Goal: Find contact information: Find contact information

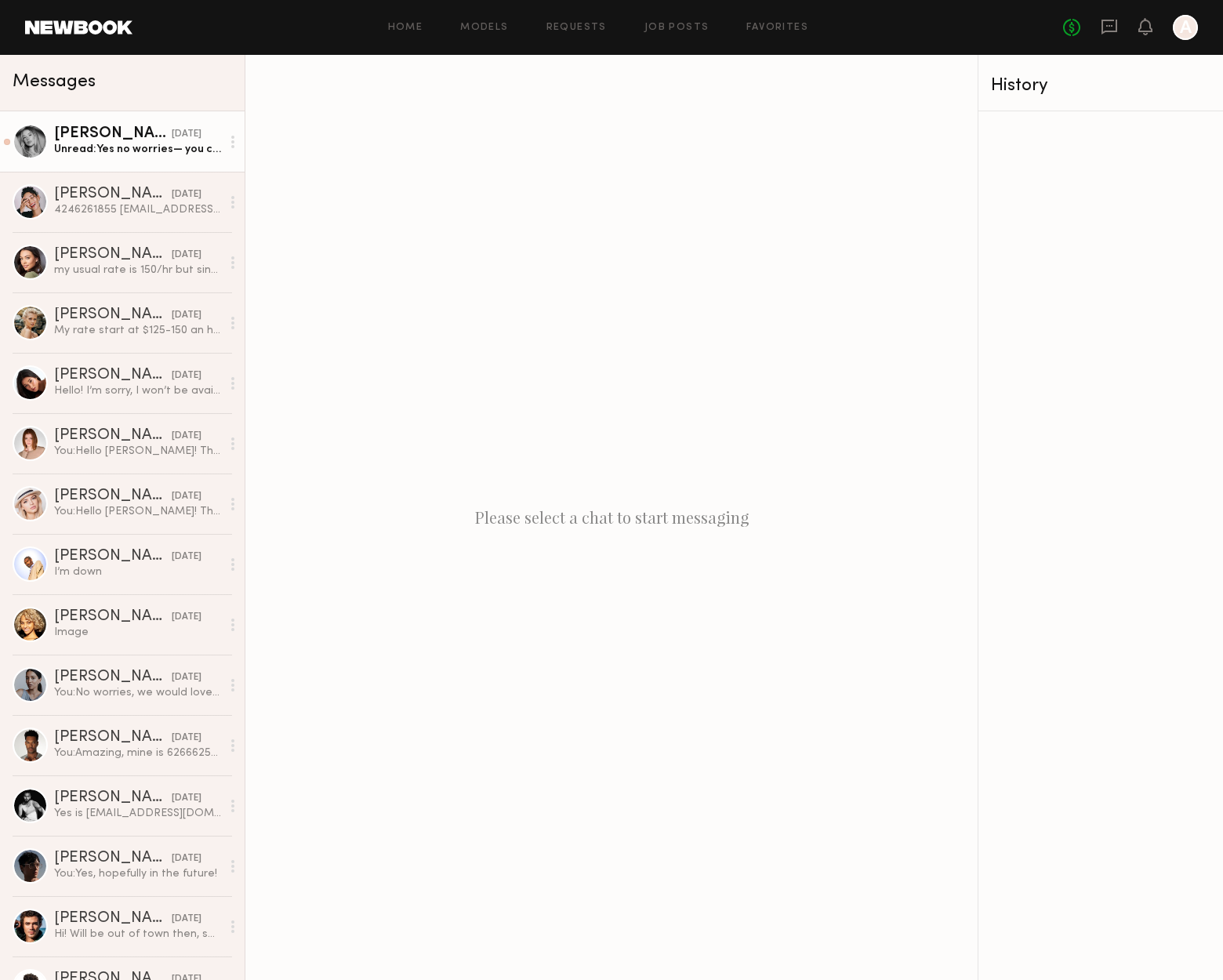
click at [115, 148] on div "Unread: Yes no worries— you can email any details to [EMAIL_ADDRESS][DOMAIN_NAM…" at bounding box center [137, 149] width 167 height 15
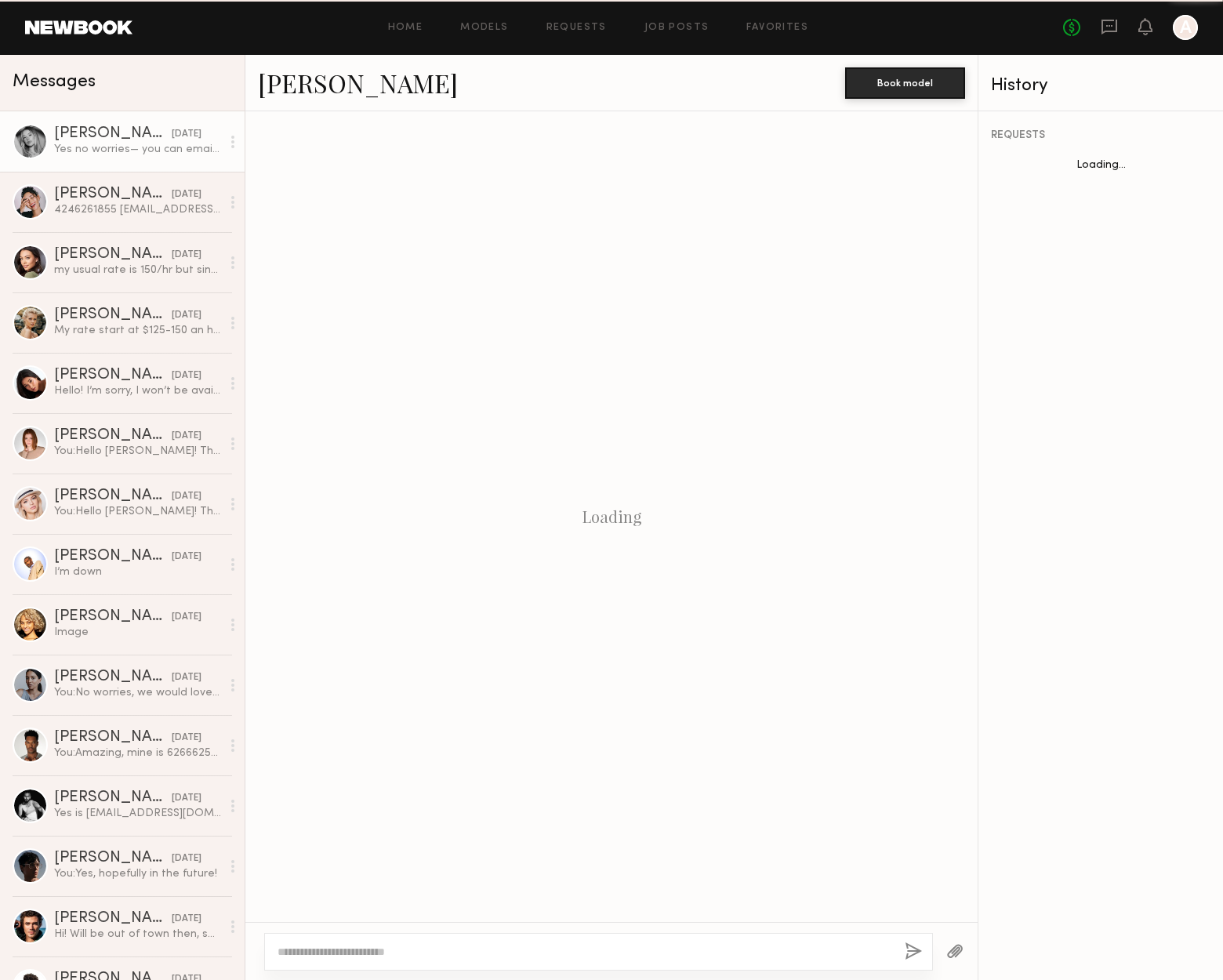
scroll to position [815, 0]
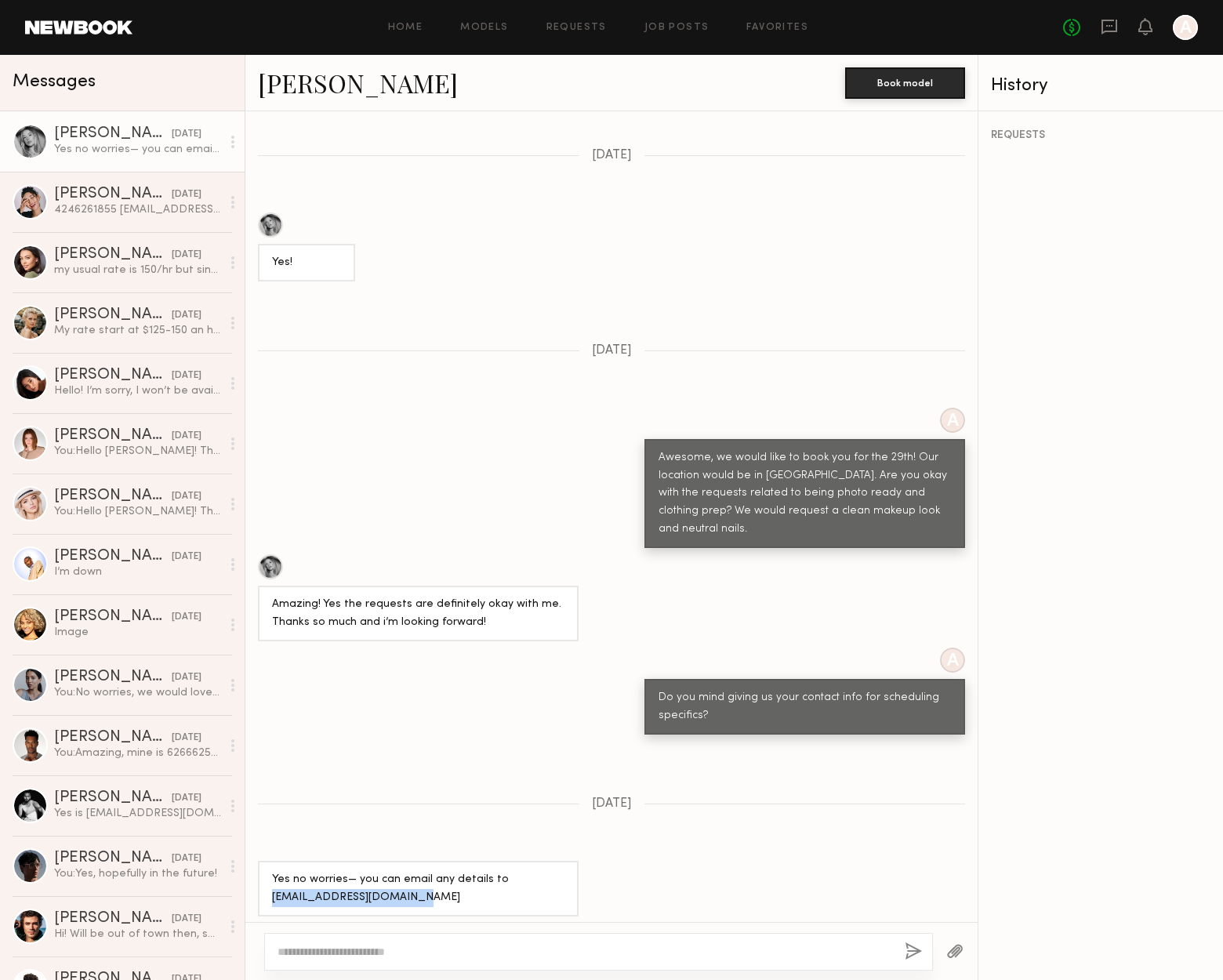
drag, startPoint x: 404, startPoint y: 891, endPoint x: 265, endPoint y: 883, distance: 139.2
click at [265, 883] on div "Yes no worries— you can email any details to [EMAIL_ADDRESS][DOMAIN_NAME]" at bounding box center [418, 889] width 321 height 56
click at [120, 202] on div "[PERSON_NAME]" at bounding box center [113, 195] width 118 height 16
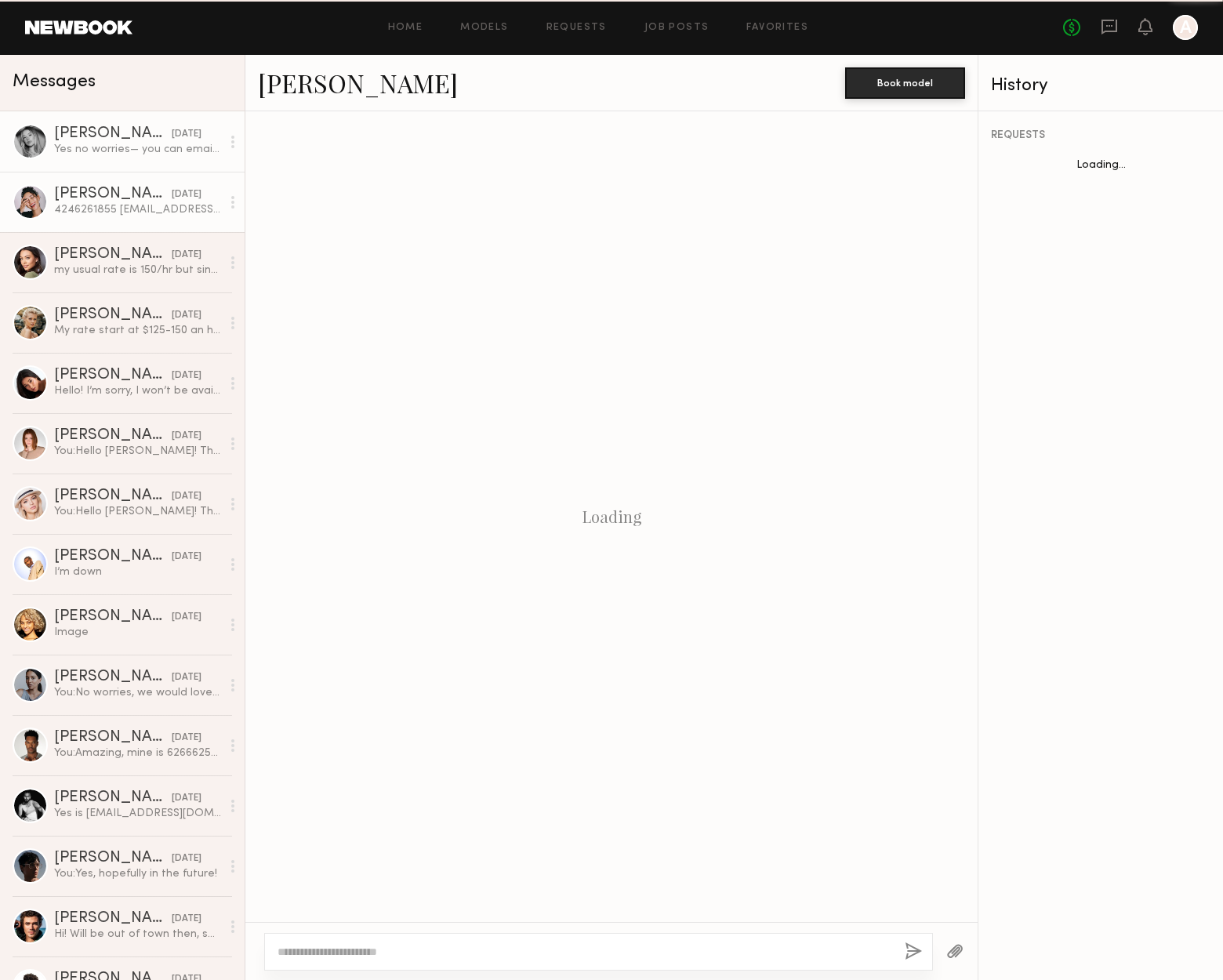
scroll to position [1343, 0]
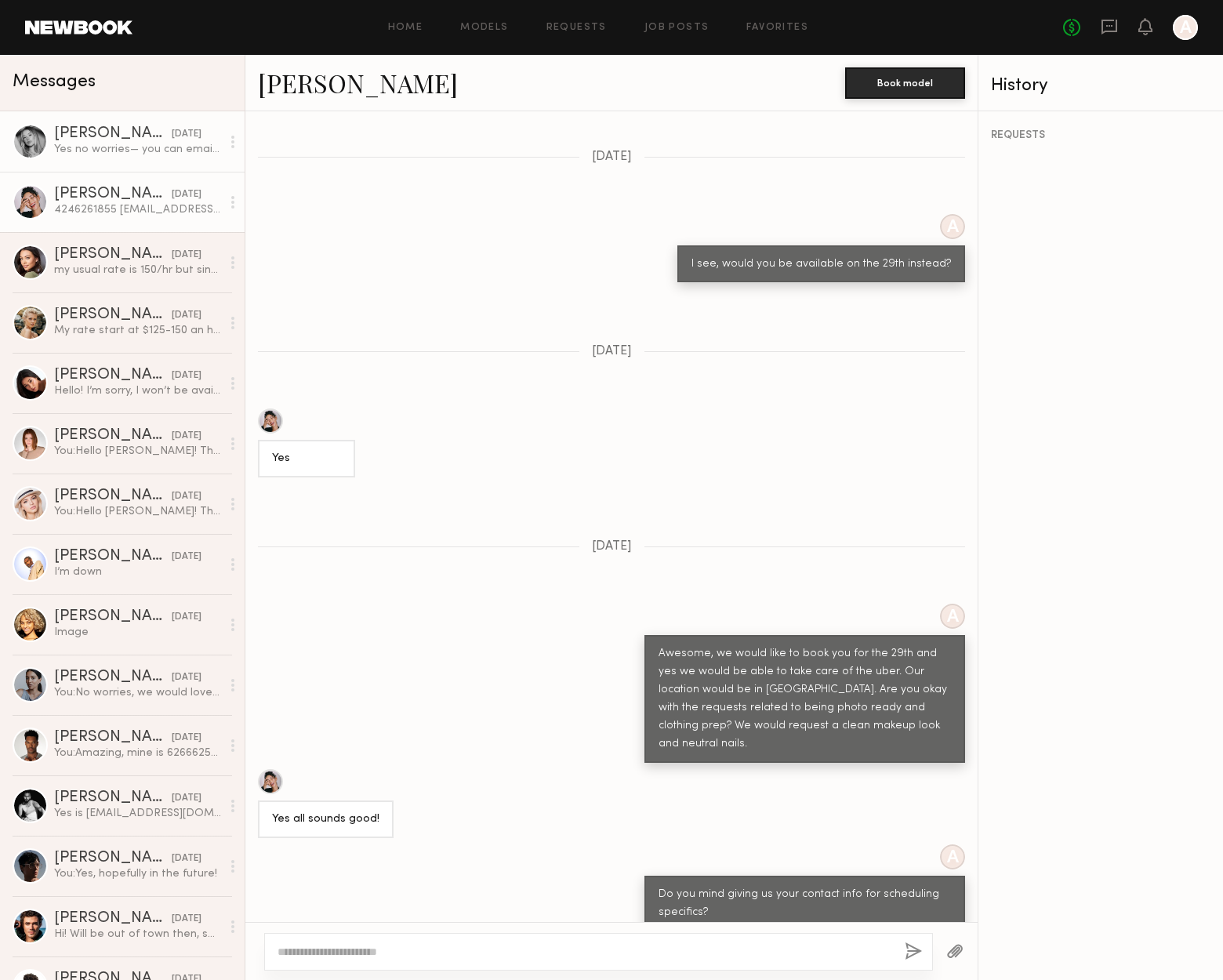
click at [118, 147] on div "Yes no worries— you can email any details to [EMAIL_ADDRESS][DOMAIN_NAME]" at bounding box center [137, 149] width 167 height 15
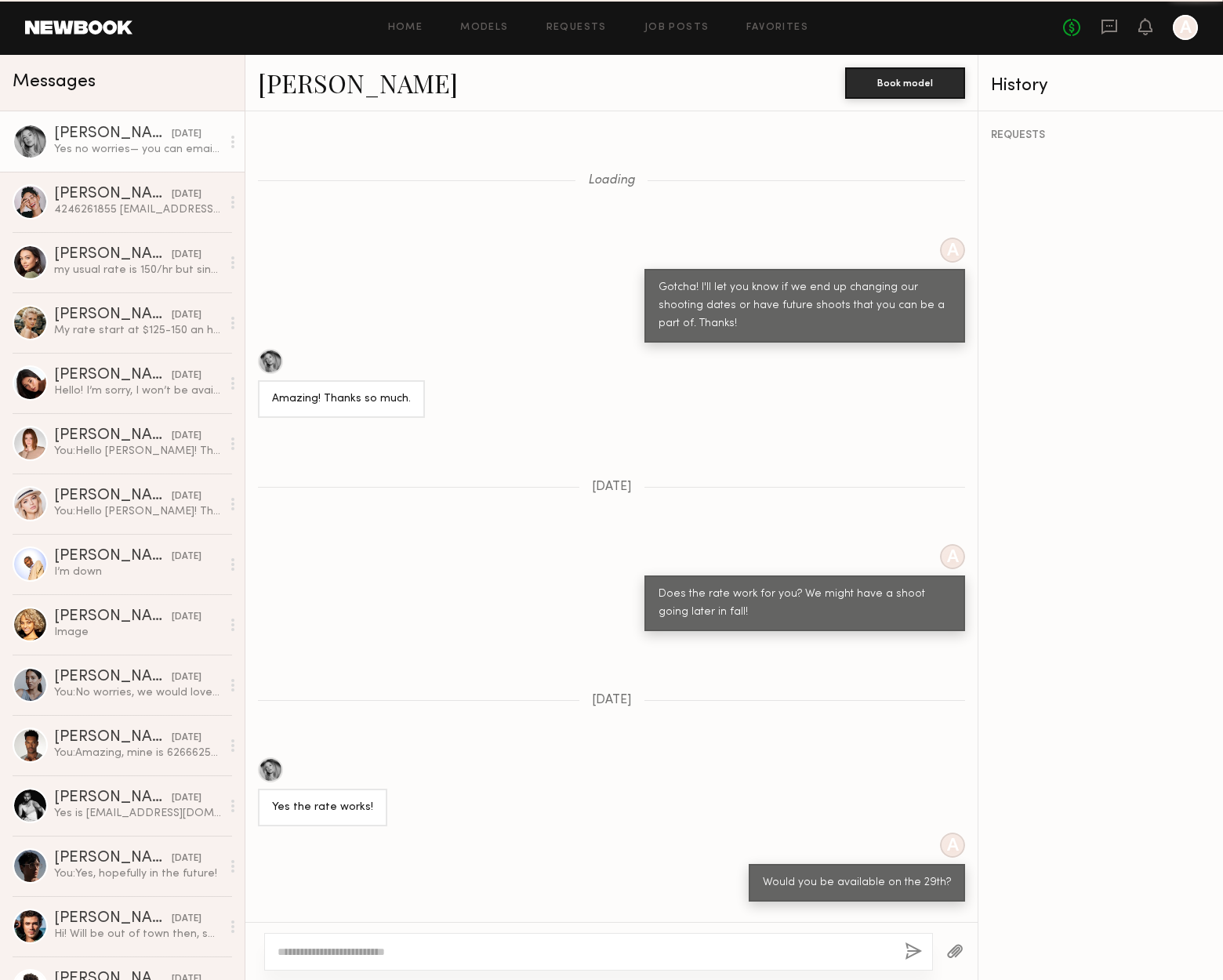
scroll to position [815, 0]
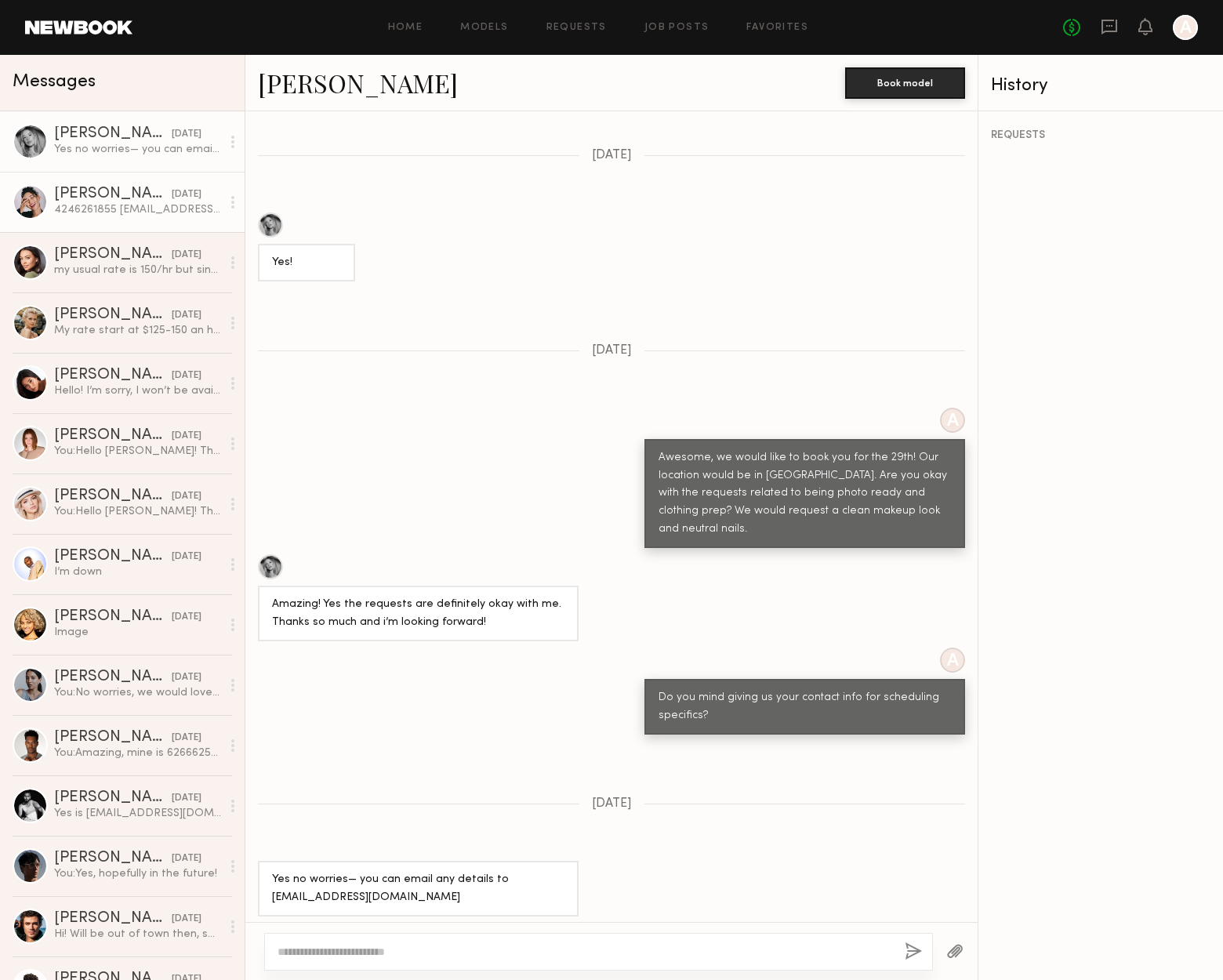
click at [137, 209] on div "4246261855 [EMAIL_ADDRESS][DOMAIN_NAME]" at bounding box center [137, 209] width 167 height 15
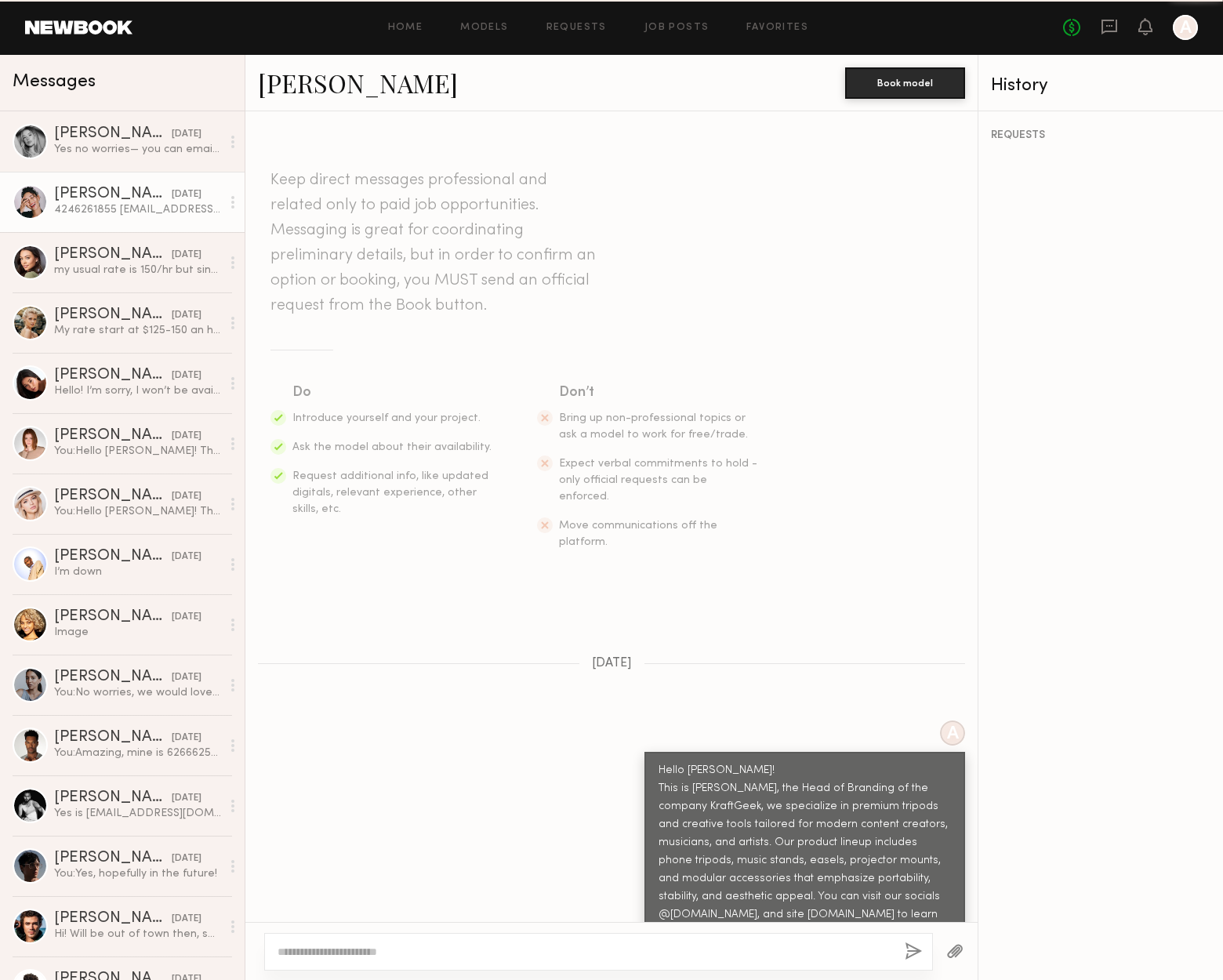
scroll to position [1343, 0]
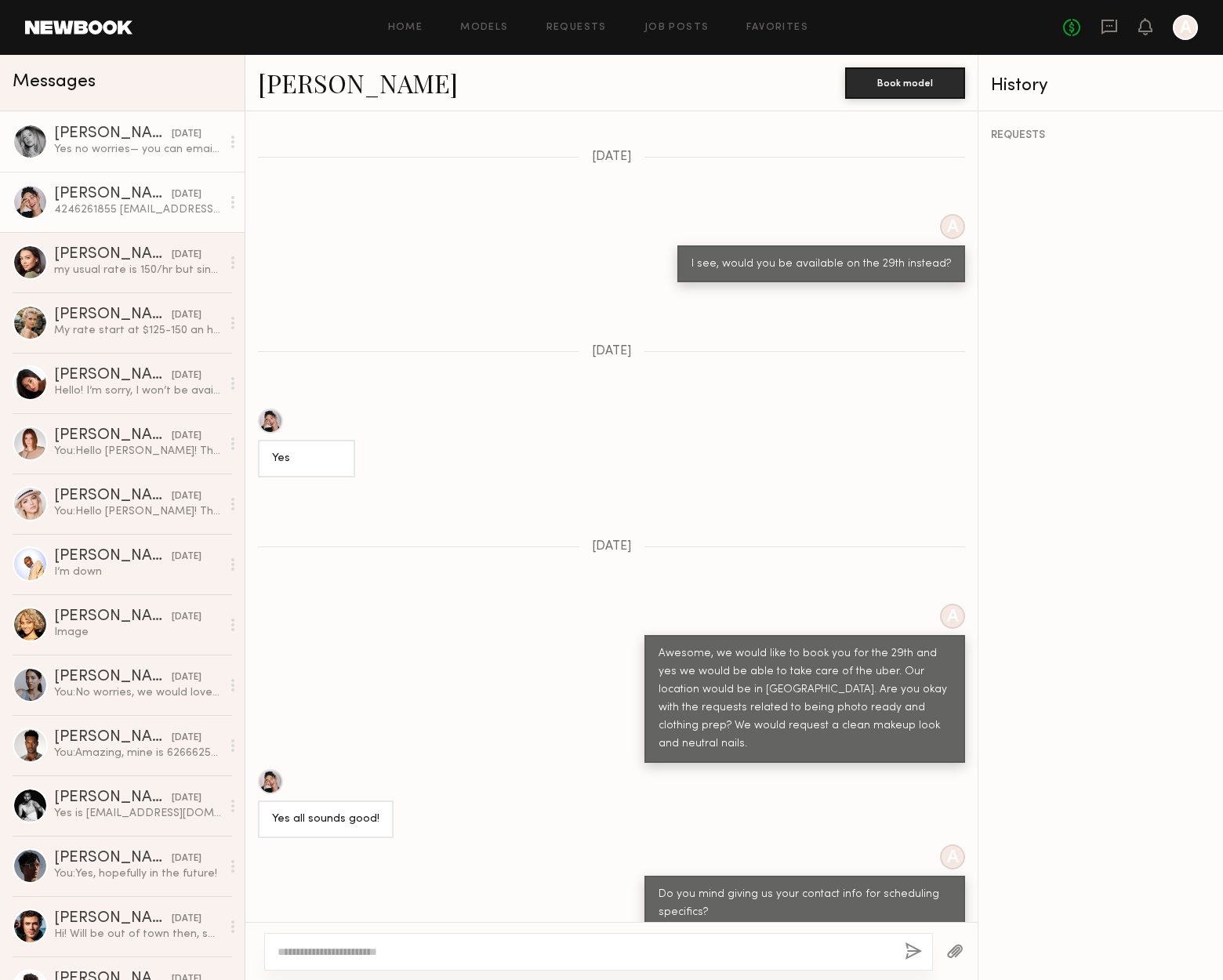
click at [142, 148] on div "Yes no worries— you can email any details to [EMAIL_ADDRESS][DOMAIN_NAME]" at bounding box center [137, 149] width 167 height 15
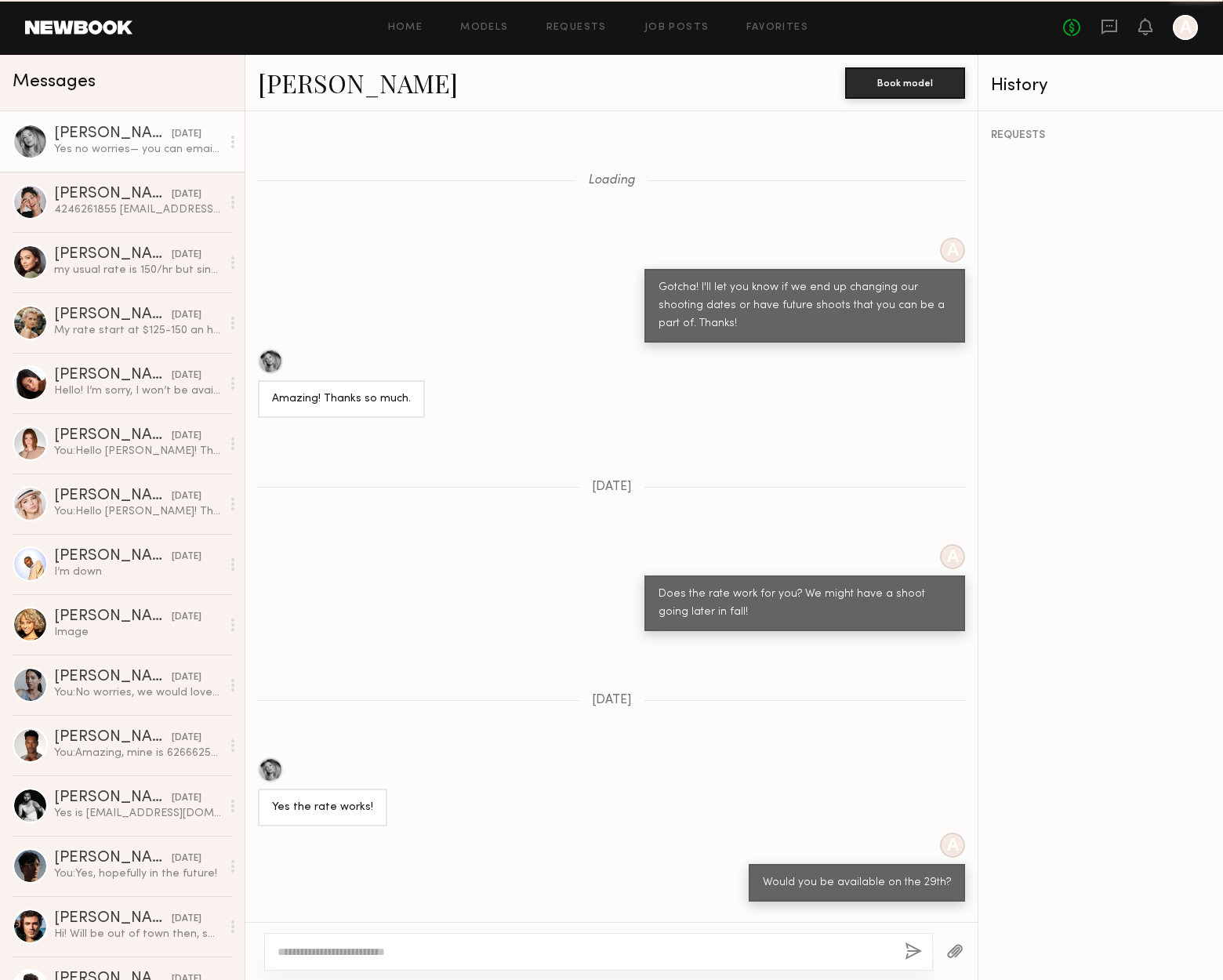
scroll to position [815, 0]
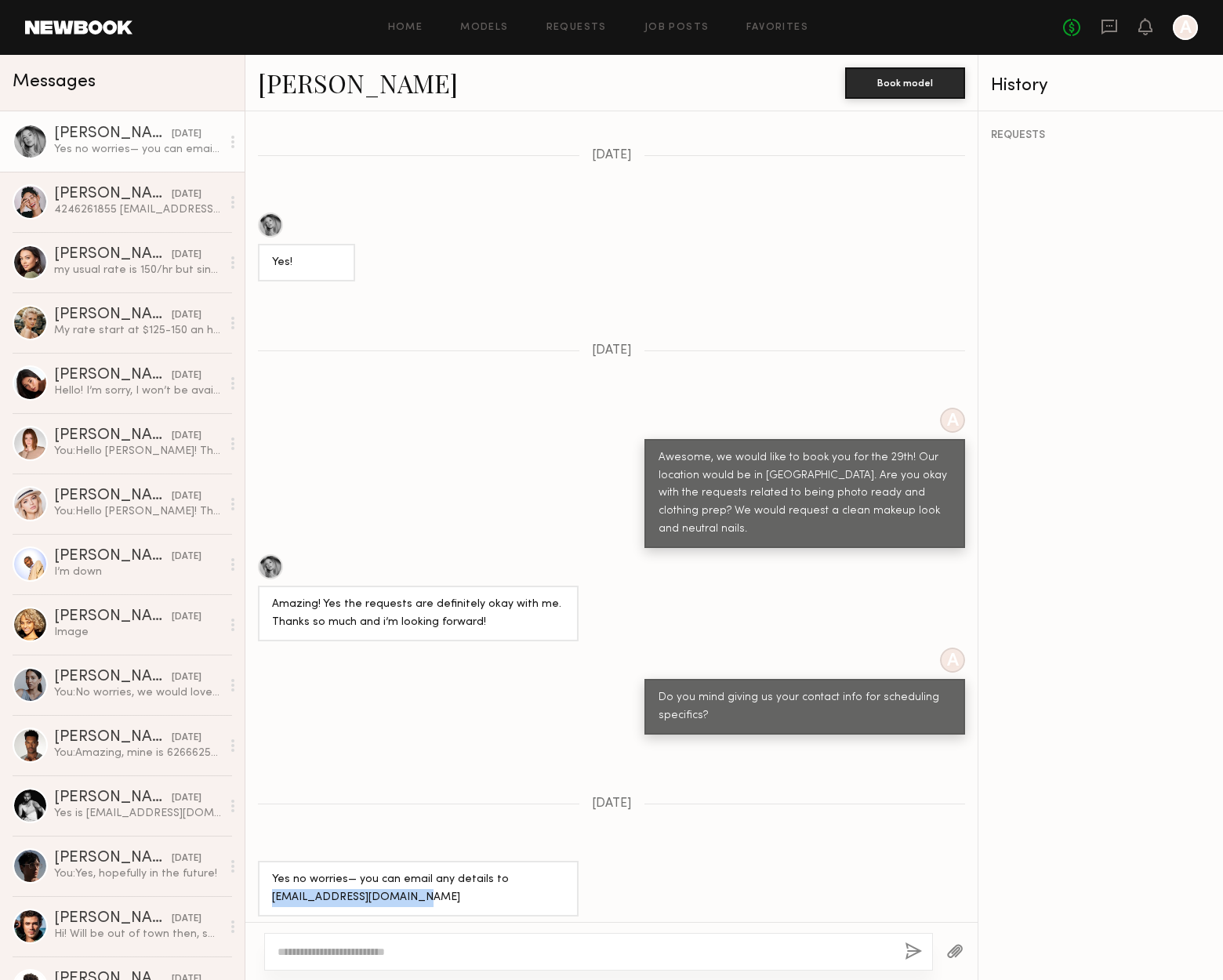
drag, startPoint x: 402, startPoint y: 894, endPoint x: 268, endPoint y: 898, distance: 134.1
click at [268, 898] on div "Yes no worries— you can email any details to [EMAIL_ADDRESS][DOMAIN_NAME]" at bounding box center [418, 889] width 321 height 56
copy div "[EMAIL_ADDRESS][DOMAIN_NAME]"
click at [104, 221] on link "[PERSON_NAME] [DATE] 4246261855 [EMAIL_ADDRESS][DOMAIN_NAME]" at bounding box center [122, 202] width 245 height 60
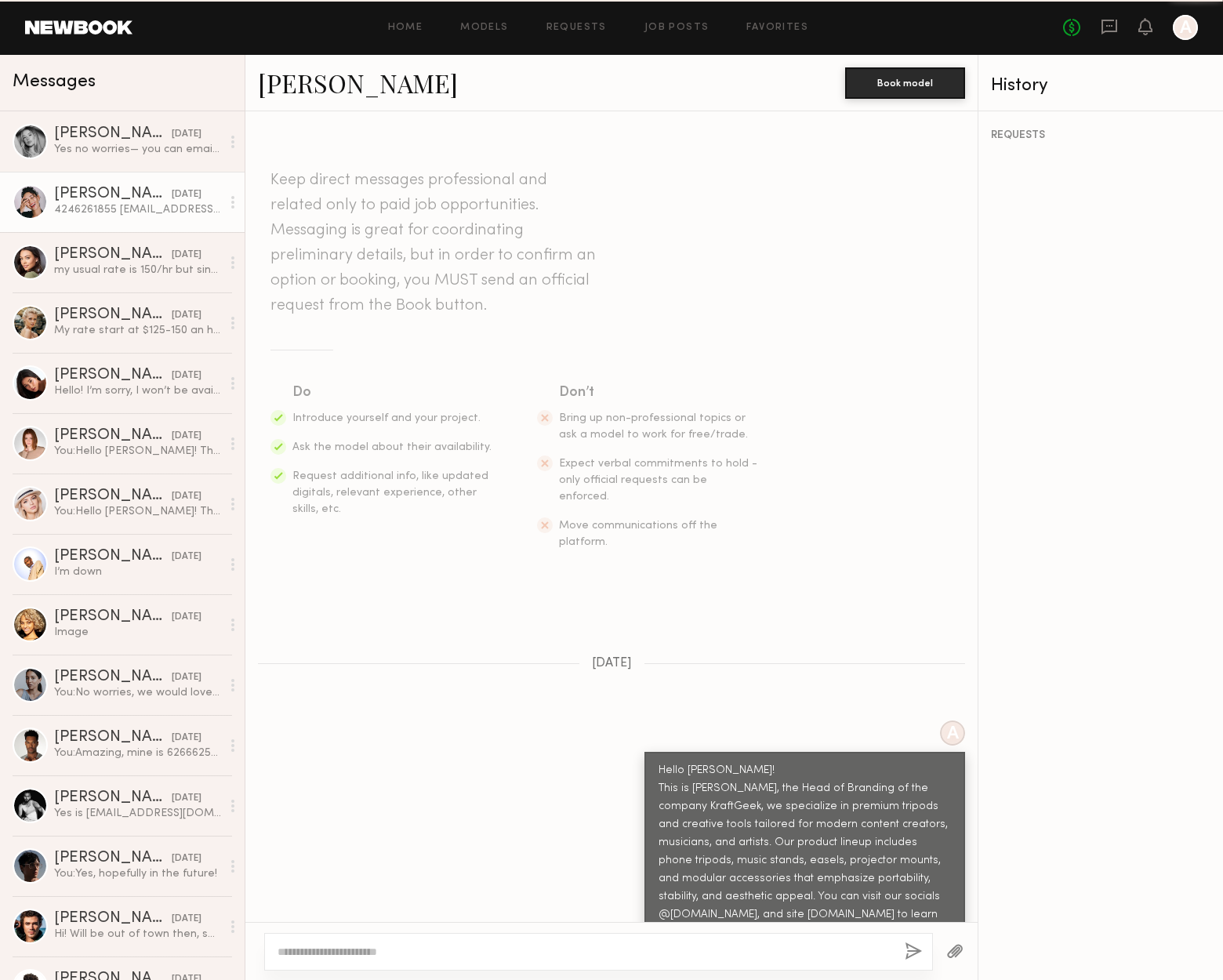
scroll to position [1343, 0]
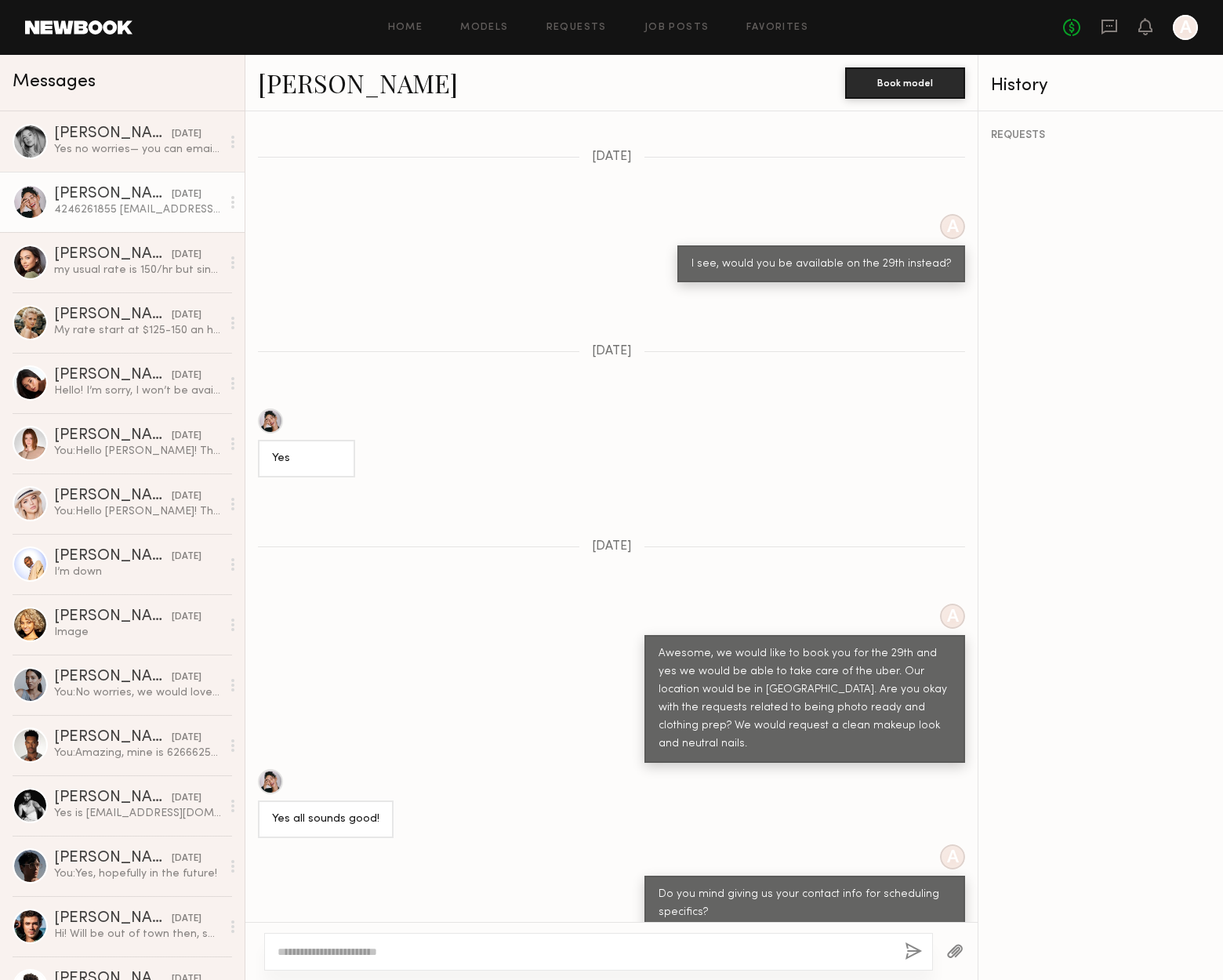
drag, startPoint x: 382, startPoint y: 891, endPoint x: 268, endPoint y: 894, distance: 114.0
click at [268, 938] on div "4246261855 [EMAIL_ADDRESS][DOMAIN_NAME]" at bounding box center [366, 966] width 217 height 56
copy div "[EMAIL_ADDRESS][DOMAIN_NAME]"
